Goal: Task Accomplishment & Management: Manage account settings

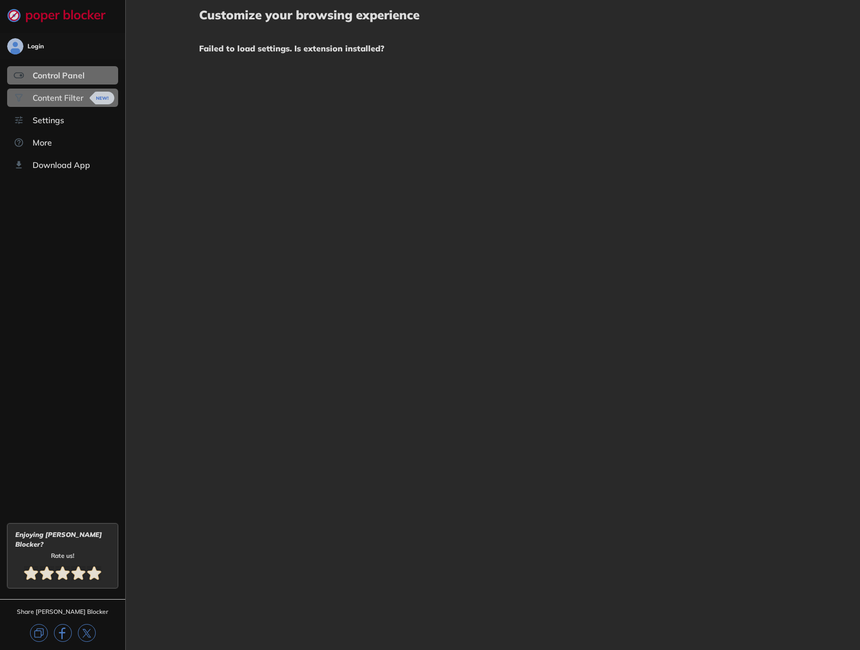
click at [49, 93] on div "Content Filter" at bounding box center [58, 98] width 51 height 10
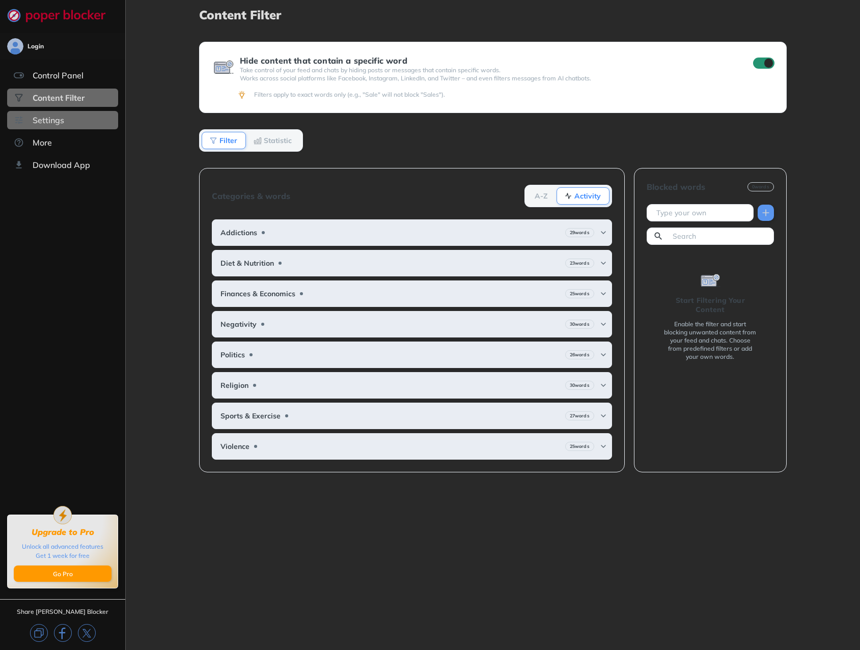
click at [52, 114] on div "Settings" at bounding box center [62, 120] width 111 height 18
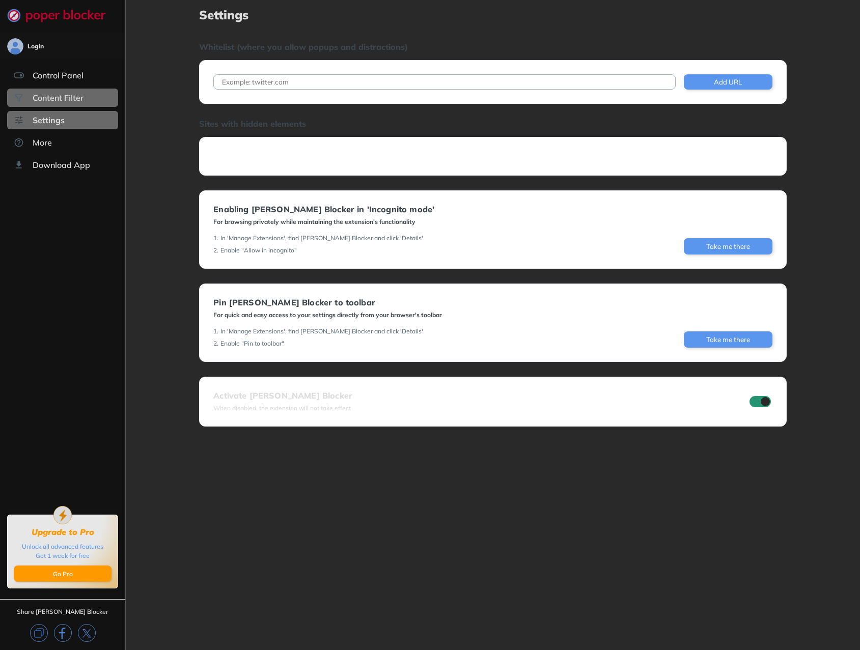
click at [55, 102] on div "Content Filter" at bounding box center [58, 98] width 51 height 10
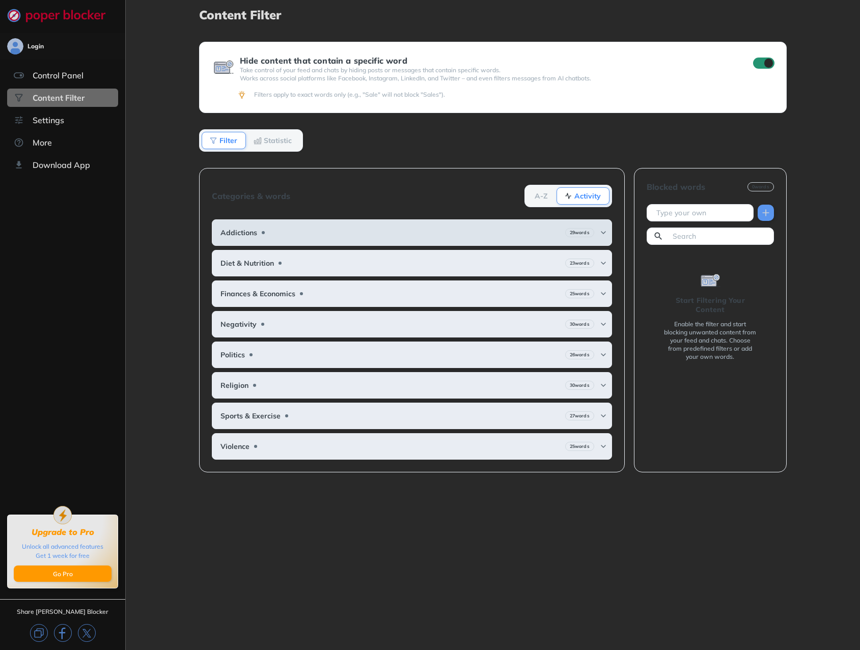
click at [606, 231] on img at bounding box center [603, 233] width 8 height 8
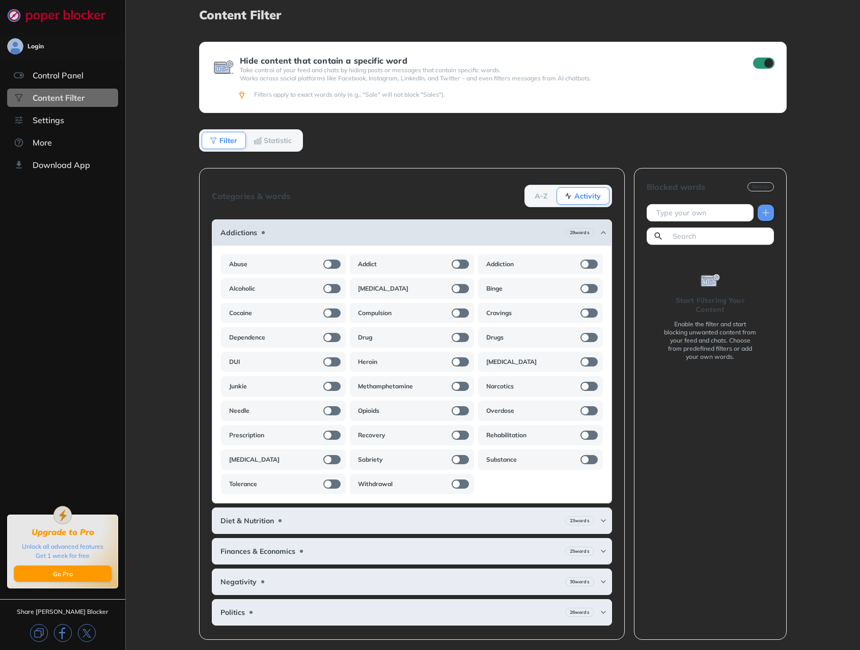
click at [597, 225] on div "Addictions 29 words" at bounding box center [412, 232] width 400 height 26
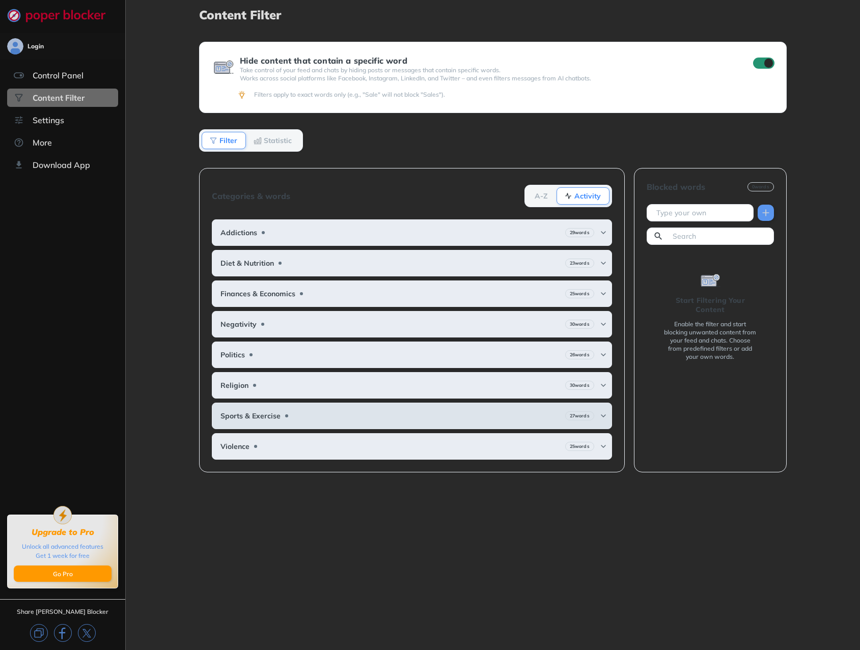
click at [570, 417] on b "27 words" at bounding box center [580, 416] width 20 height 7
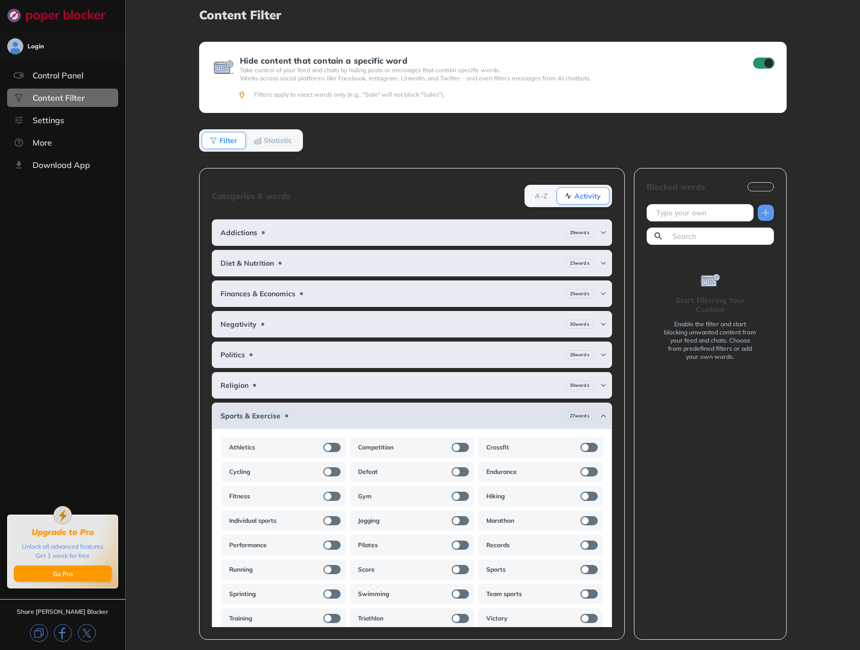
click at [532, 418] on div "Sports & Exercise 27 words" at bounding box center [412, 416] width 400 height 26
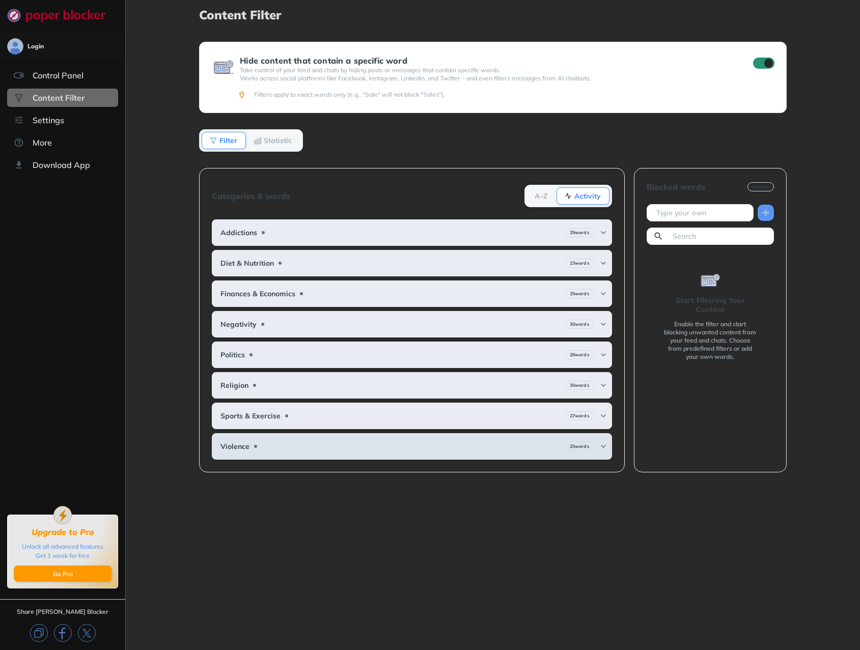
click at [349, 447] on div "Violence 25 words" at bounding box center [412, 446] width 400 height 26
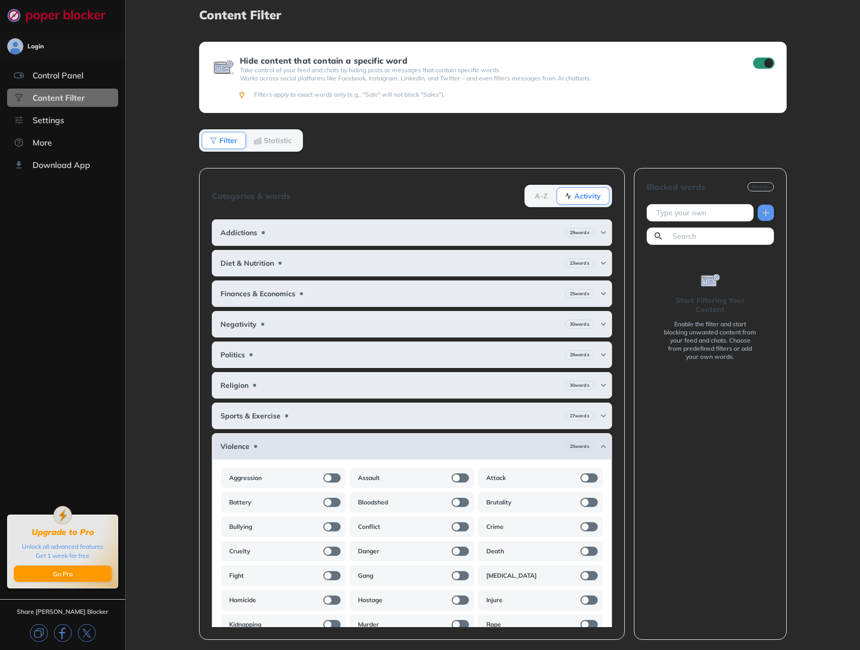
click at [349, 447] on div "Violence 25 words" at bounding box center [412, 446] width 400 height 26
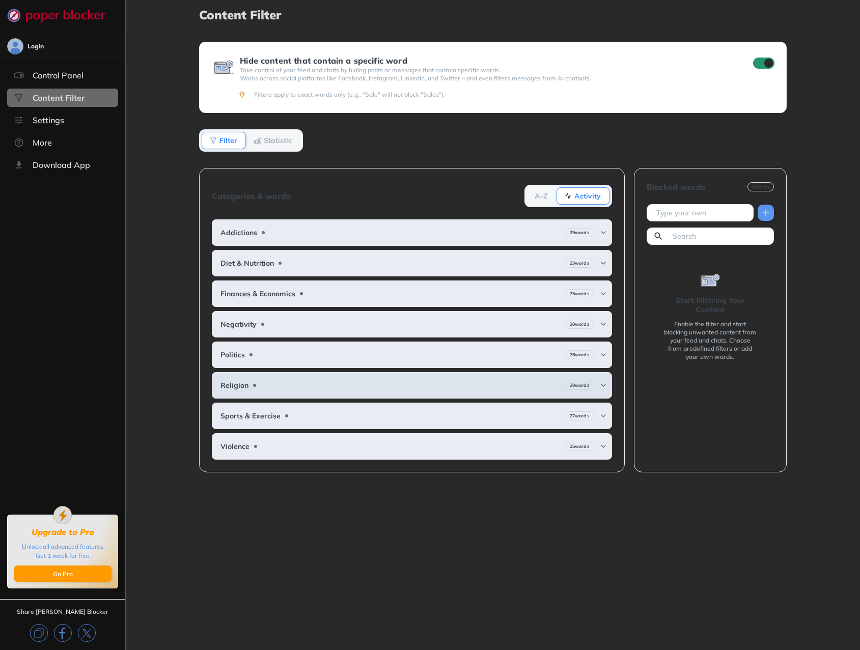
click at [324, 388] on div "Religion 30 words" at bounding box center [412, 385] width 400 height 26
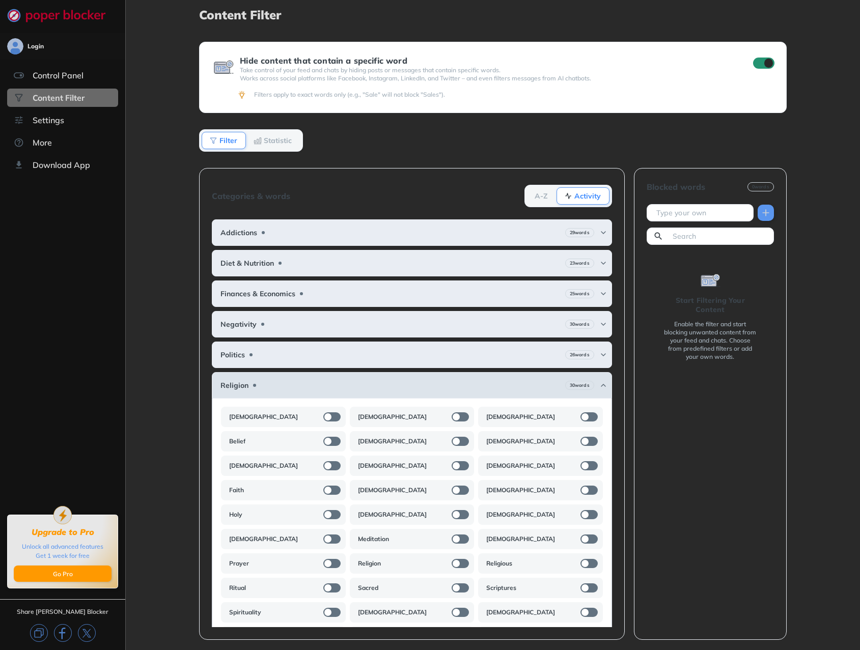
click at [322, 384] on div "Religion 30 words" at bounding box center [412, 385] width 400 height 26
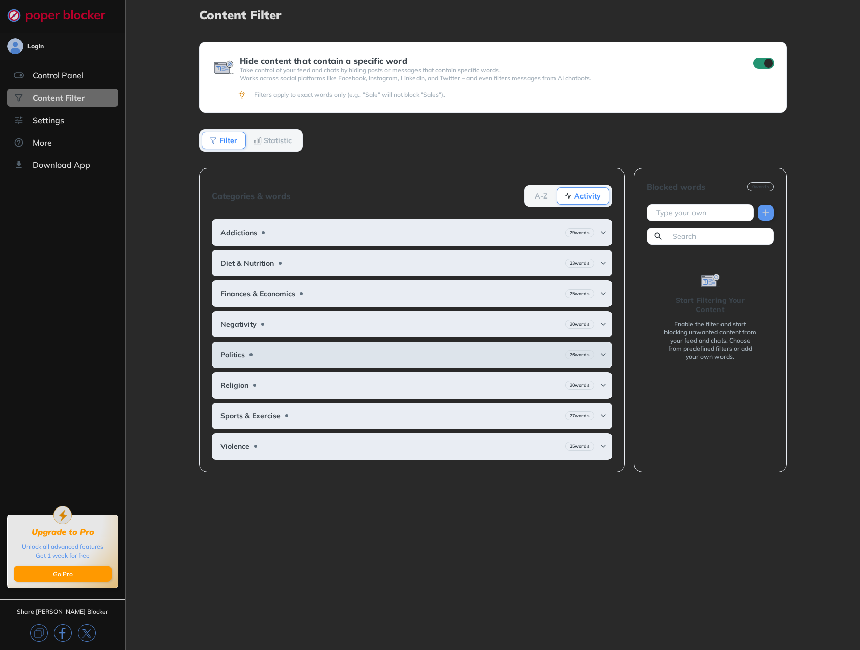
click at [291, 351] on div "Politics 26 words" at bounding box center [412, 355] width 400 height 26
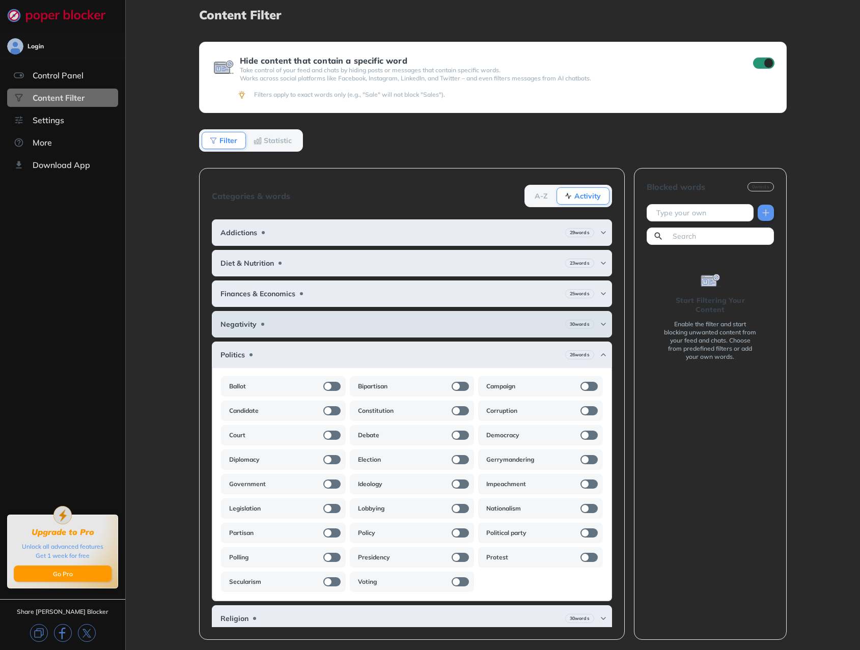
click at [308, 321] on div "Negativity 30 words" at bounding box center [412, 324] width 400 height 26
